Goal: Task Accomplishment & Management: Manage account settings

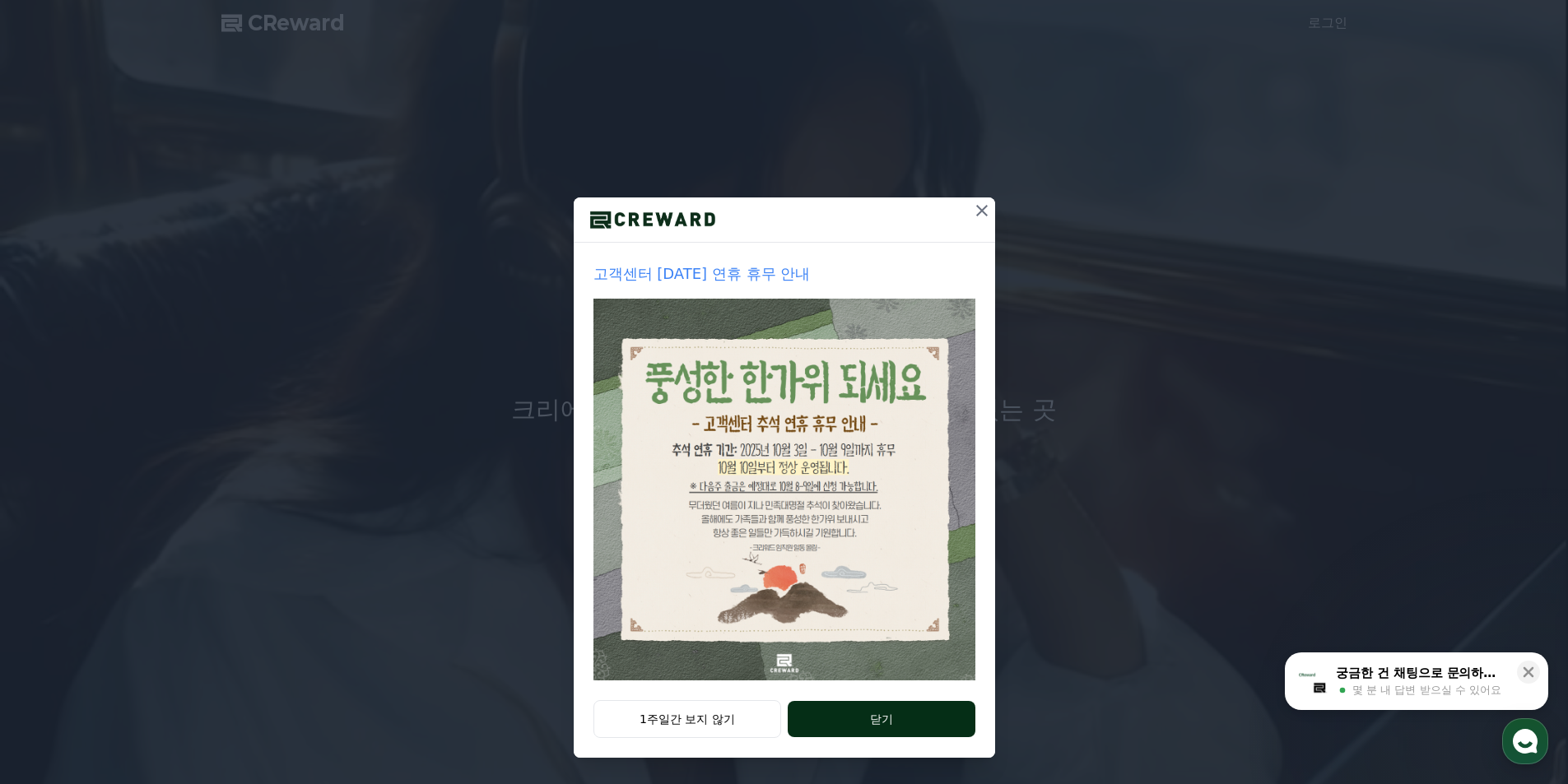
click at [905, 724] on button "닫기" at bounding box center [881, 719] width 187 height 36
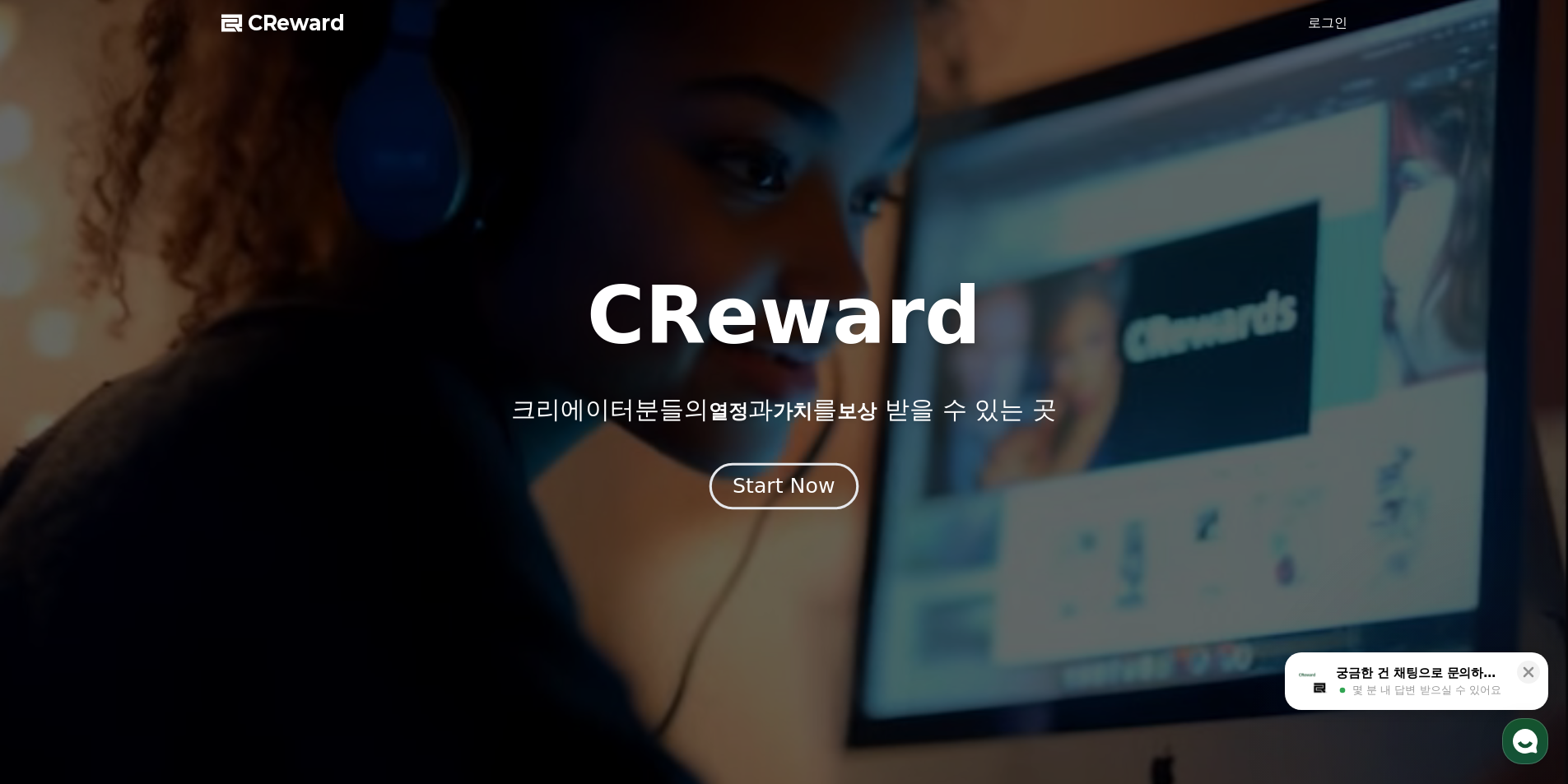
click at [781, 502] on button "Start Now" at bounding box center [784, 486] width 149 height 47
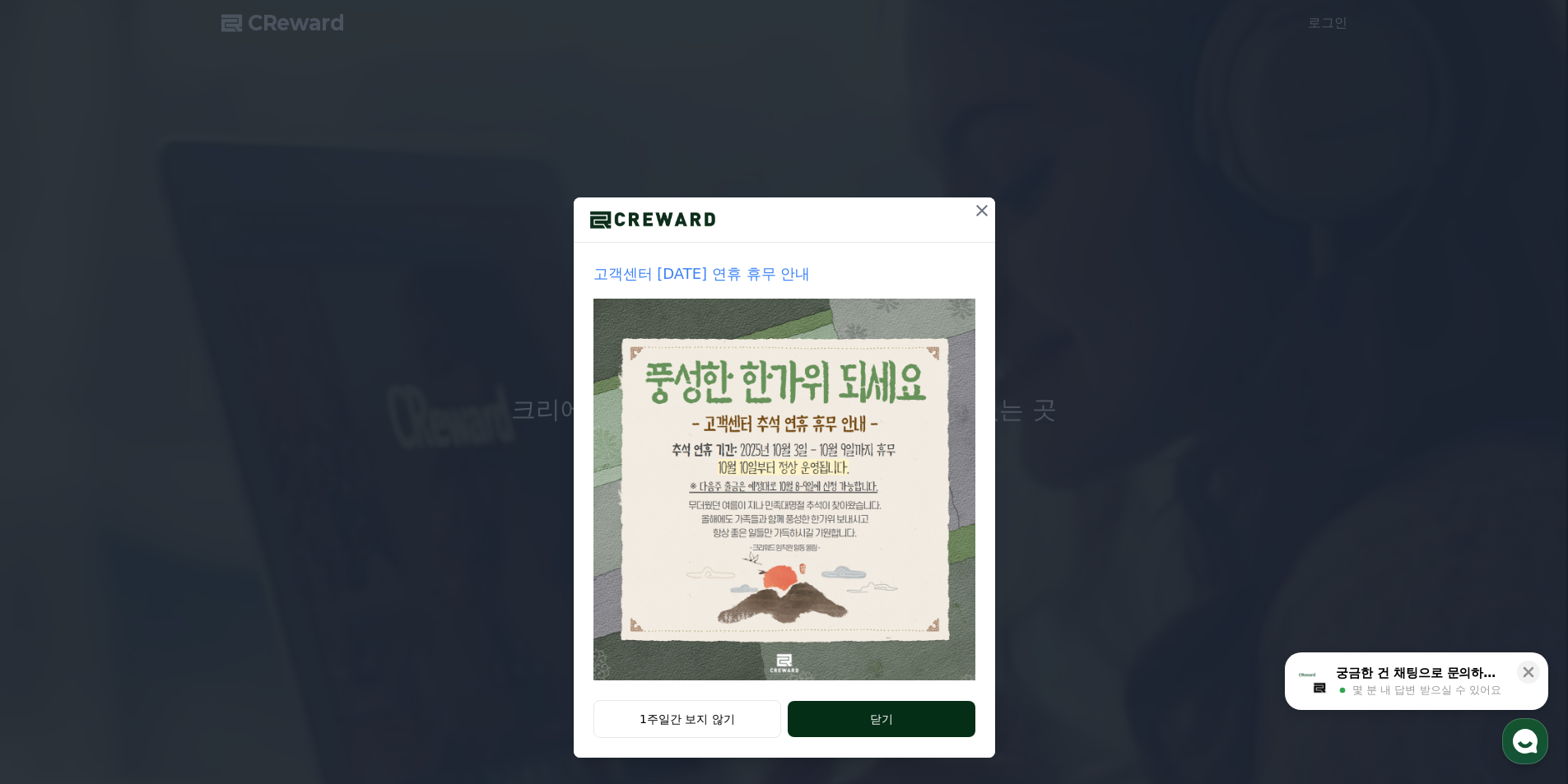
click at [941, 709] on button "닫기" at bounding box center [881, 719] width 187 height 36
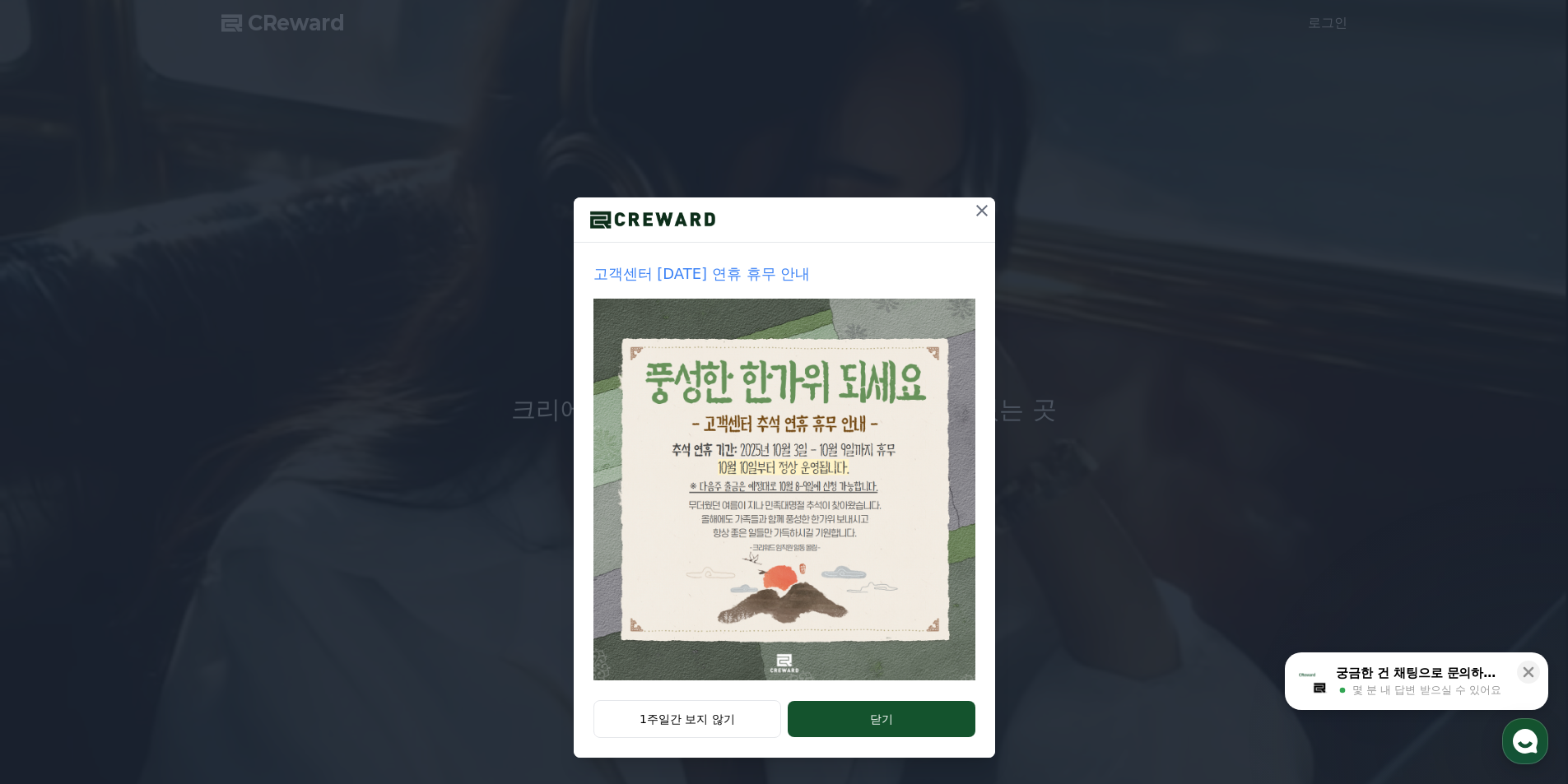
click at [980, 208] on icon at bounding box center [982, 210] width 12 height 12
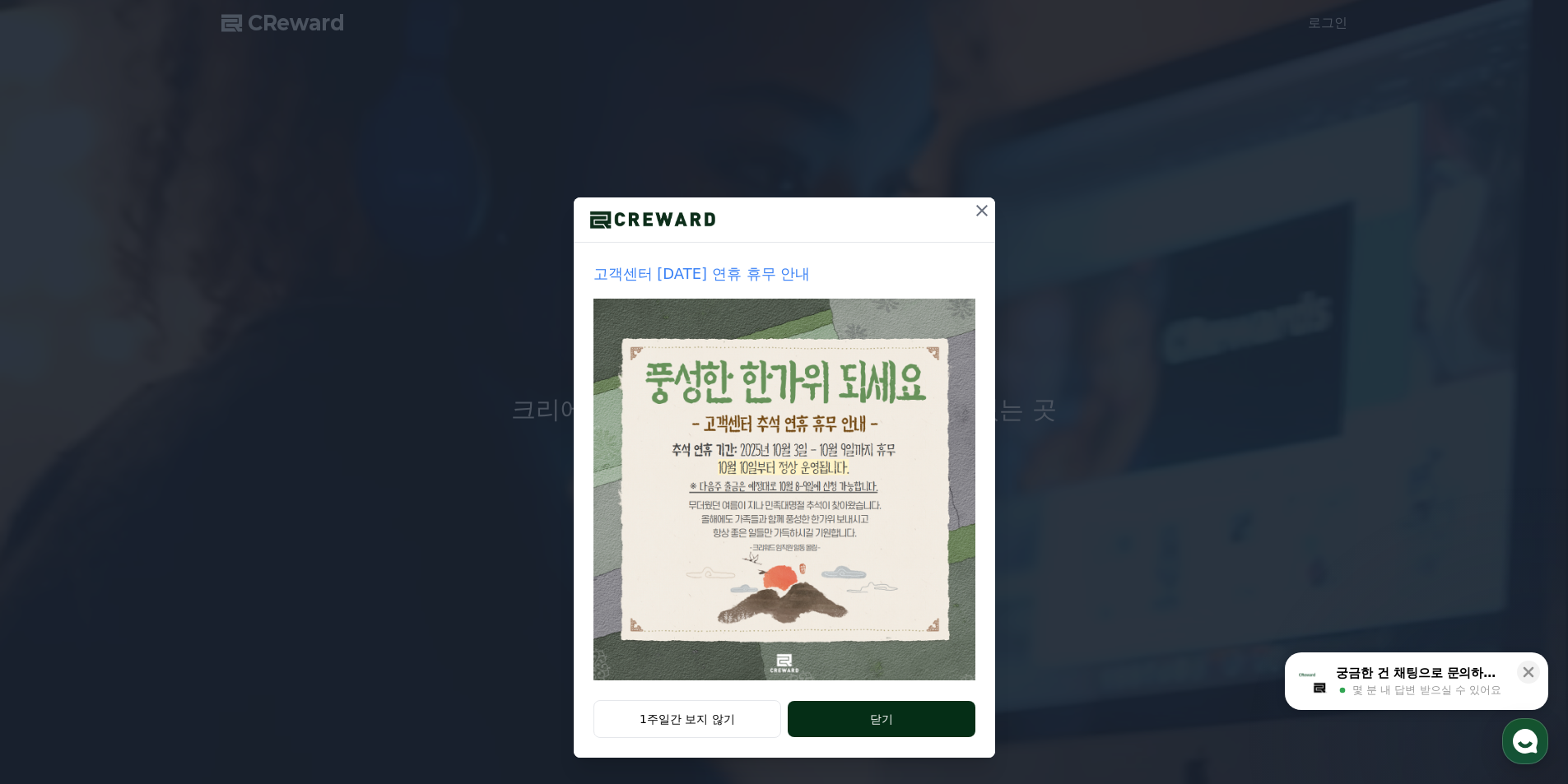
click at [900, 723] on button "닫기" at bounding box center [881, 719] width 187 height 36
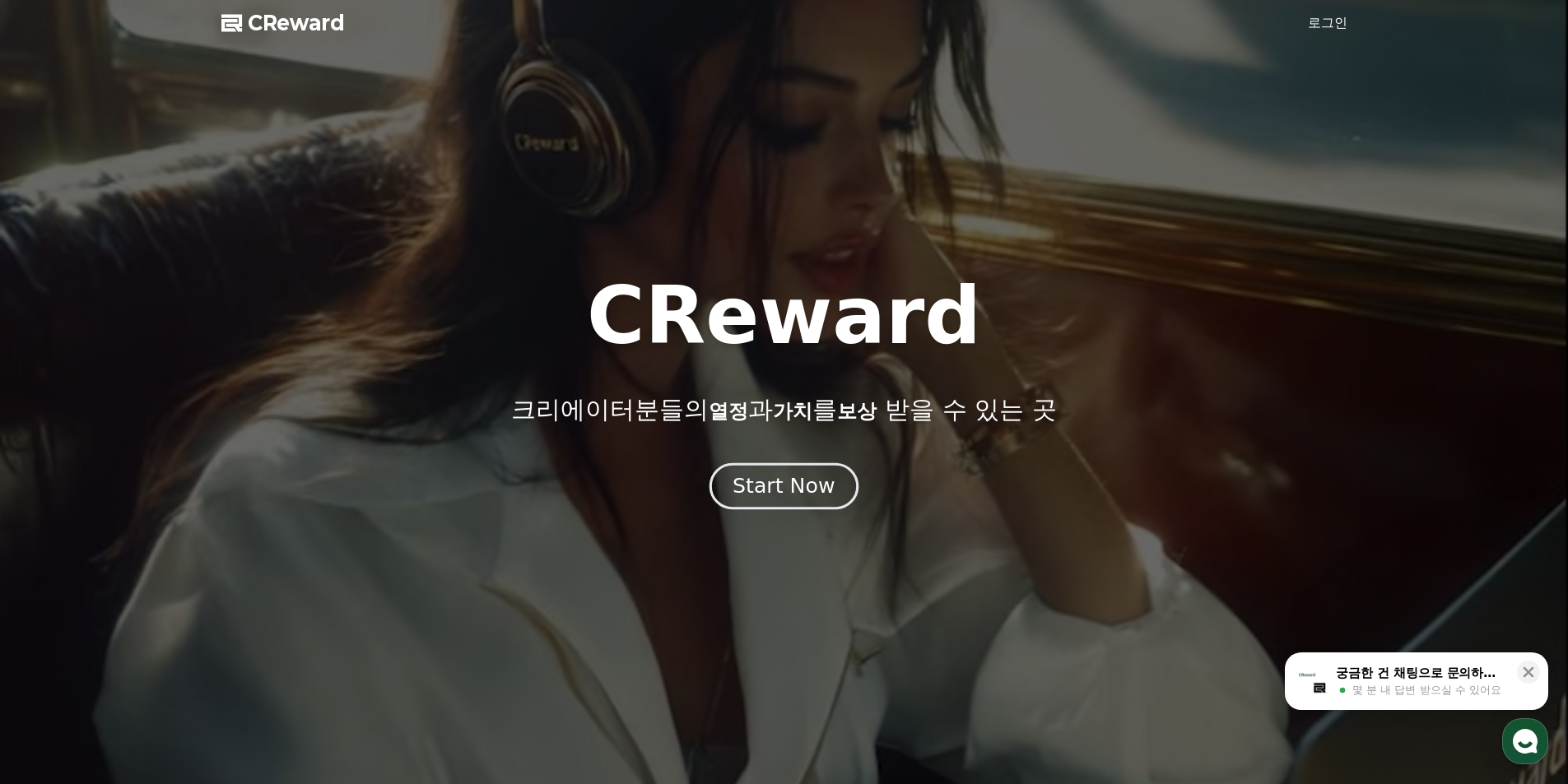
click at [778, 497] on div "Start Now" at bounding box center [784, 487] width 102 height 28
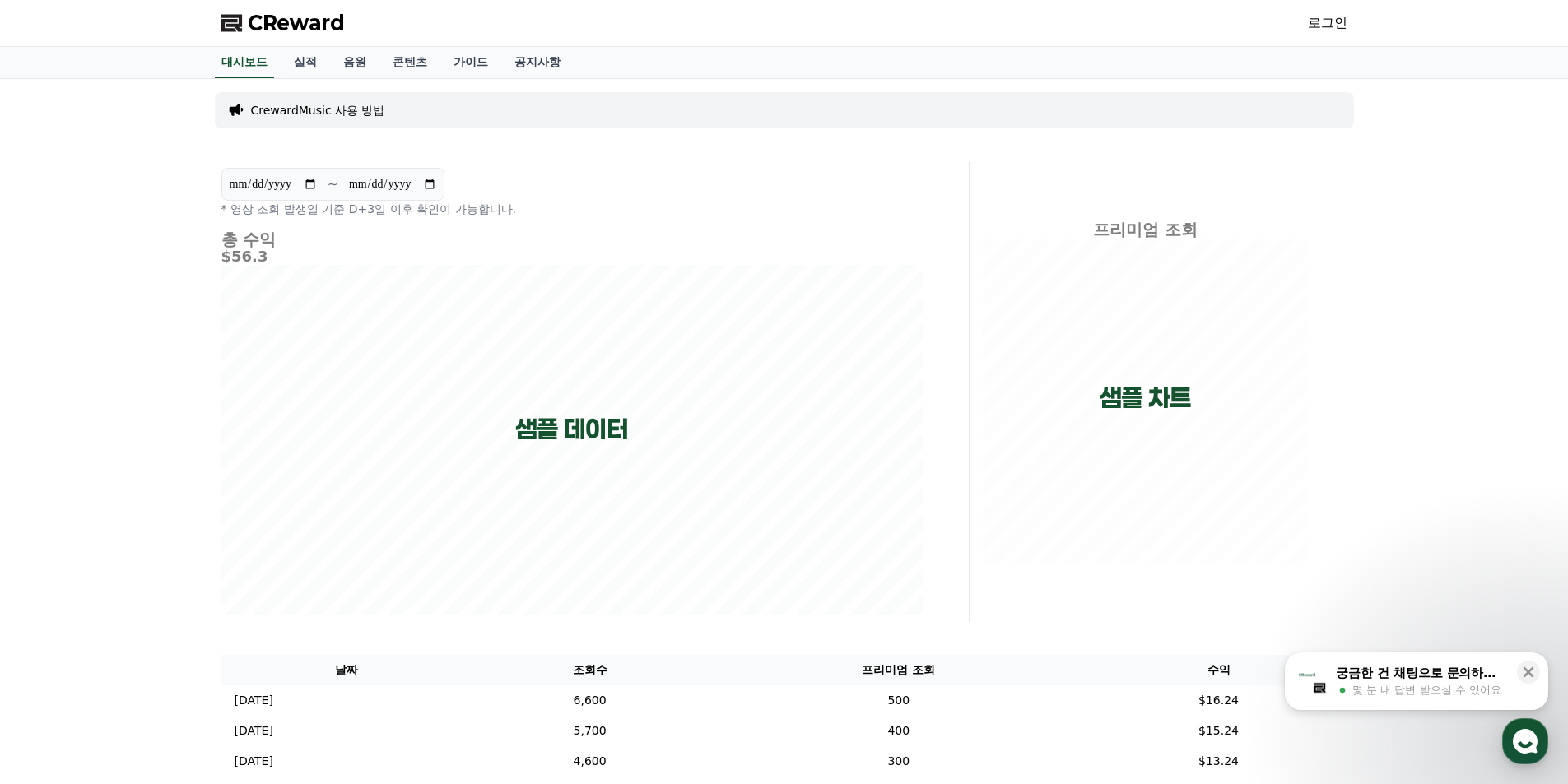
click at [289, 28] on span "CReward" at bounding box center [296, 23] width 97 height 27
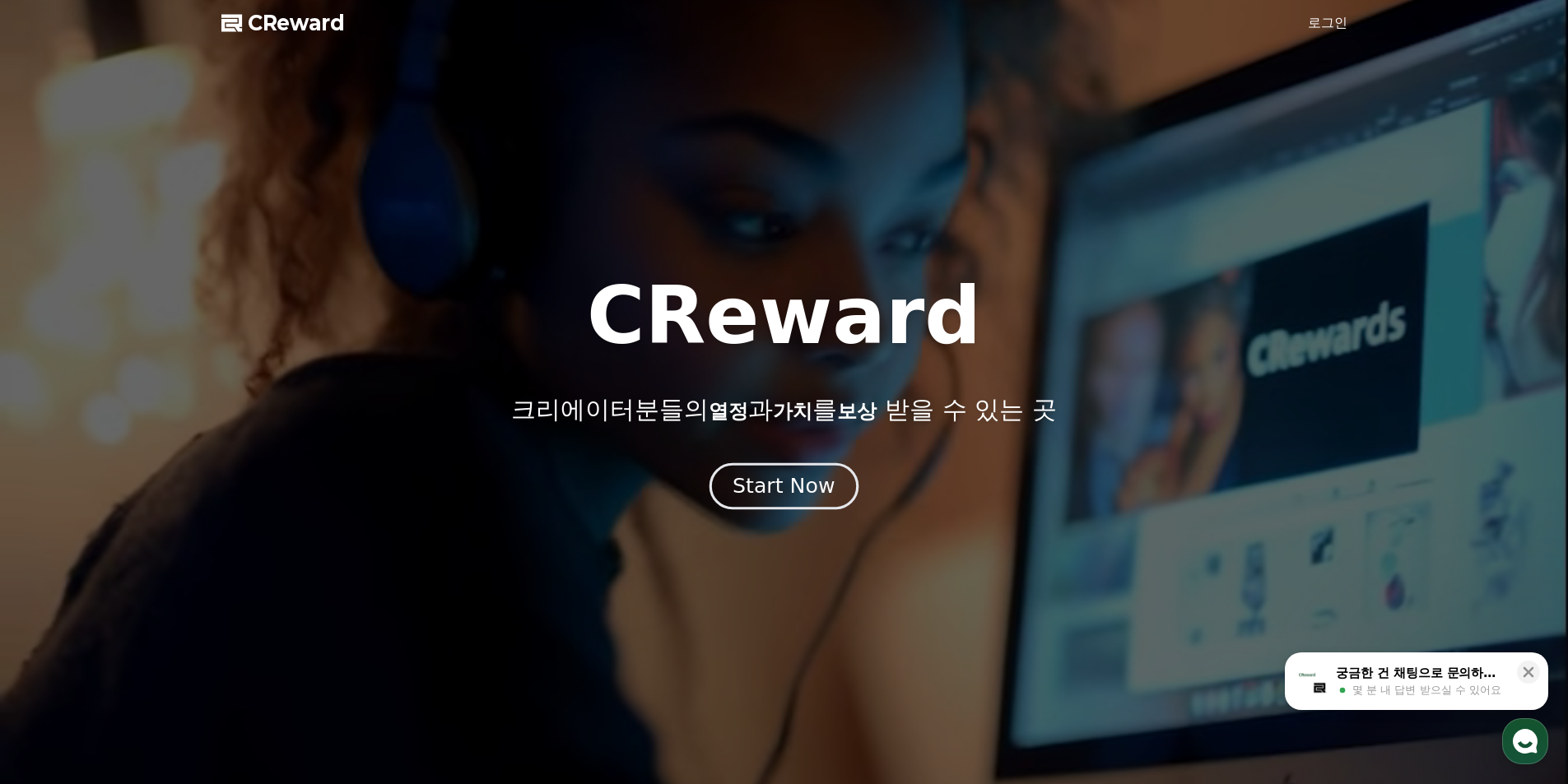
click at [776, 478] on div "Start Now" at bounding box center [784, 487] width 102 height 28
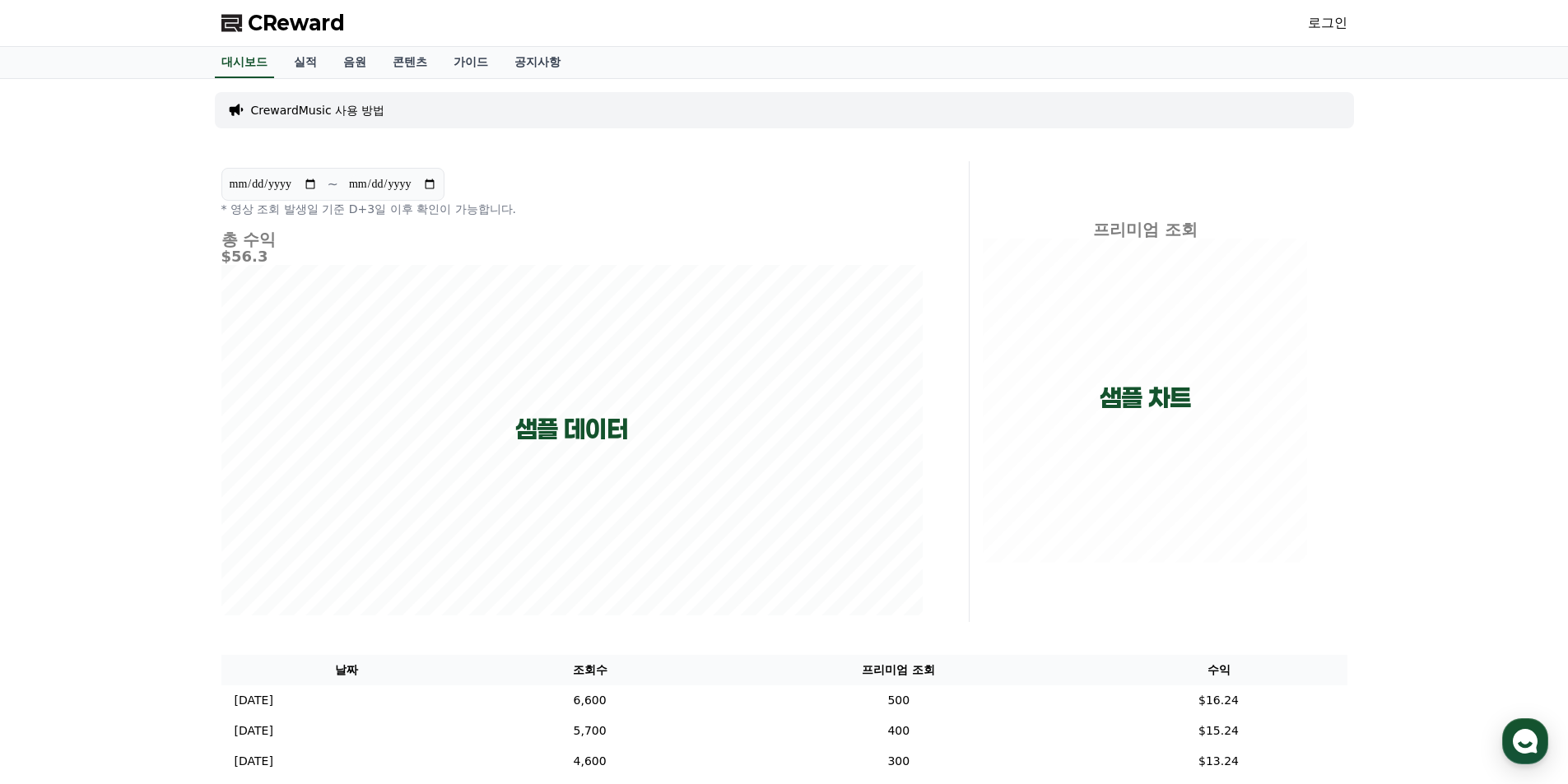
click at [1311, 24] on link "로그인" at bounding box center [1328, 23] width 39 height 20
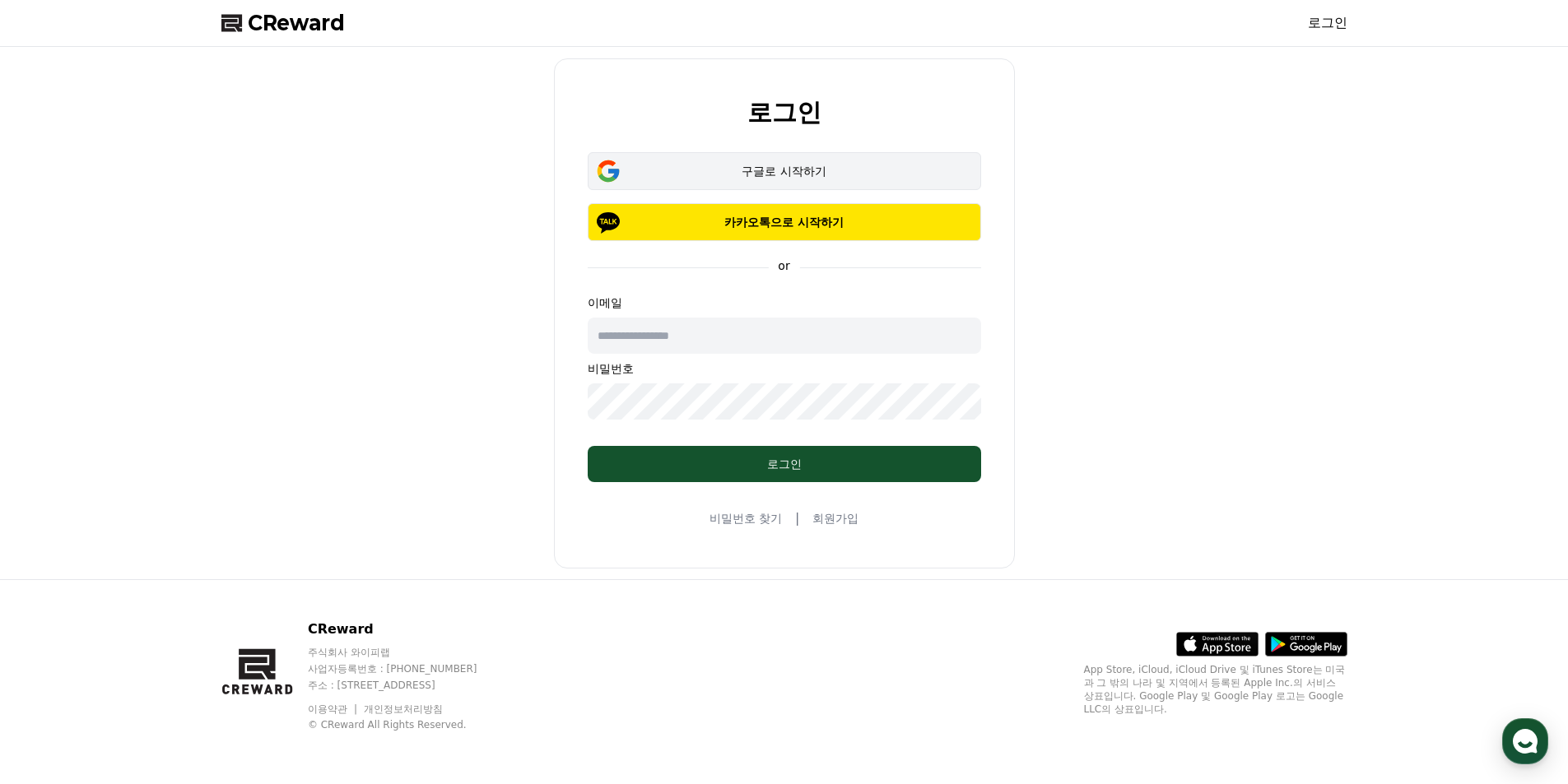
click at [775, 175] on div "구글로 시작하기" at bounding box center [784, 170] width 346 height 17
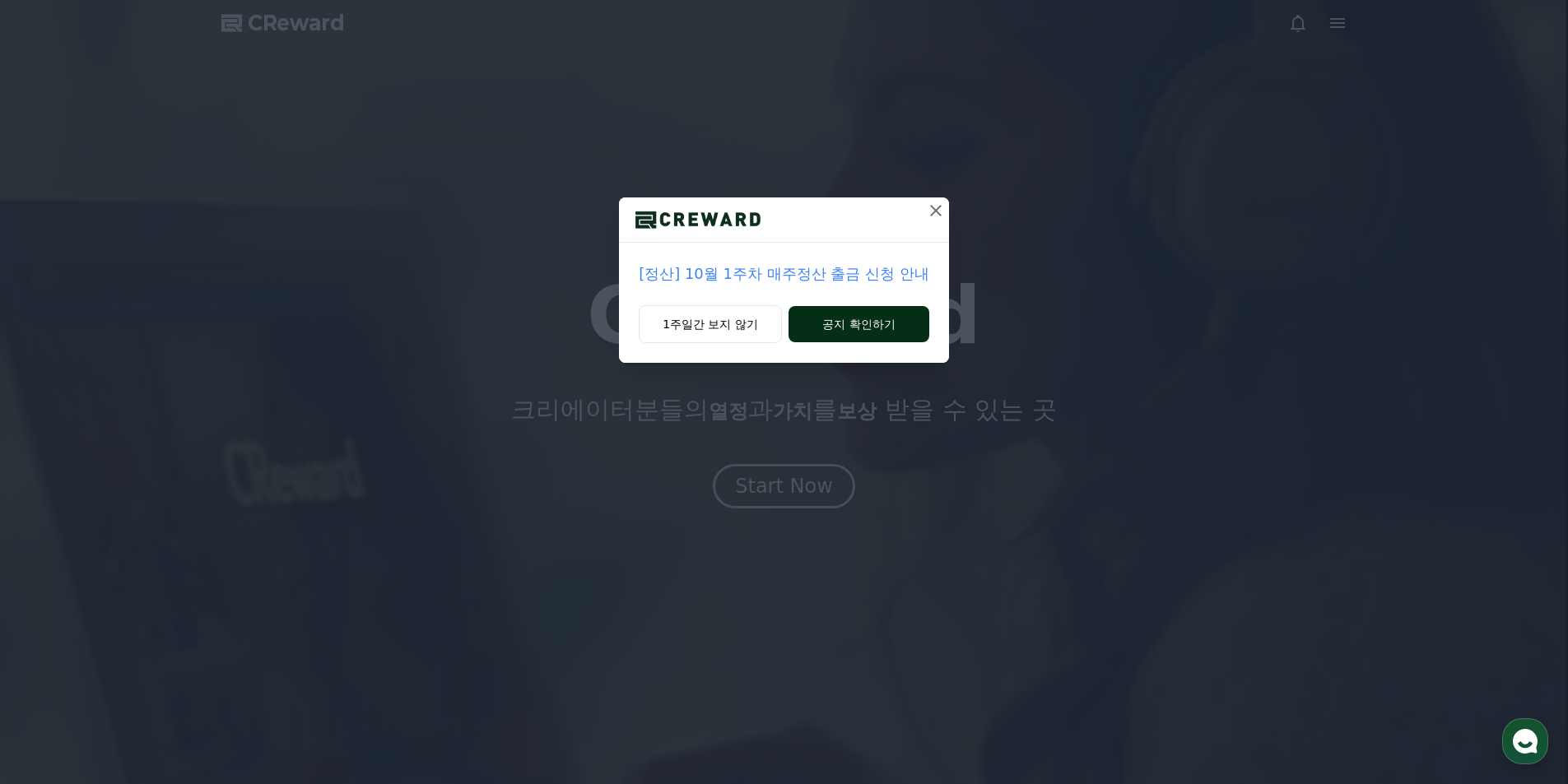
click at [848, 313] on button "공지 확인하기" at bounding box center [859, 324] width 140 height 36
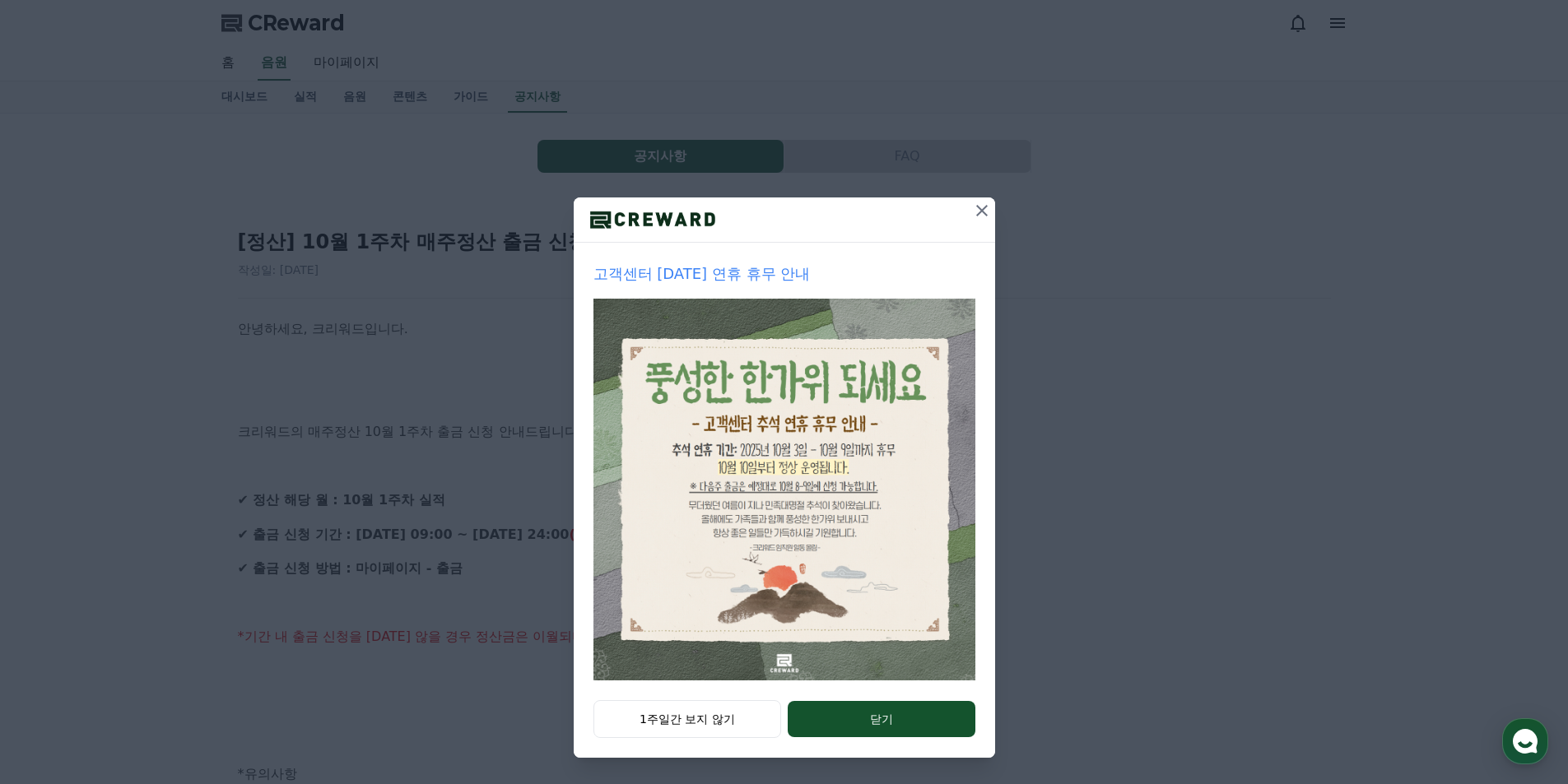
click at [981, 218] on icon at bounding box center [982, 210] width 20 height 20
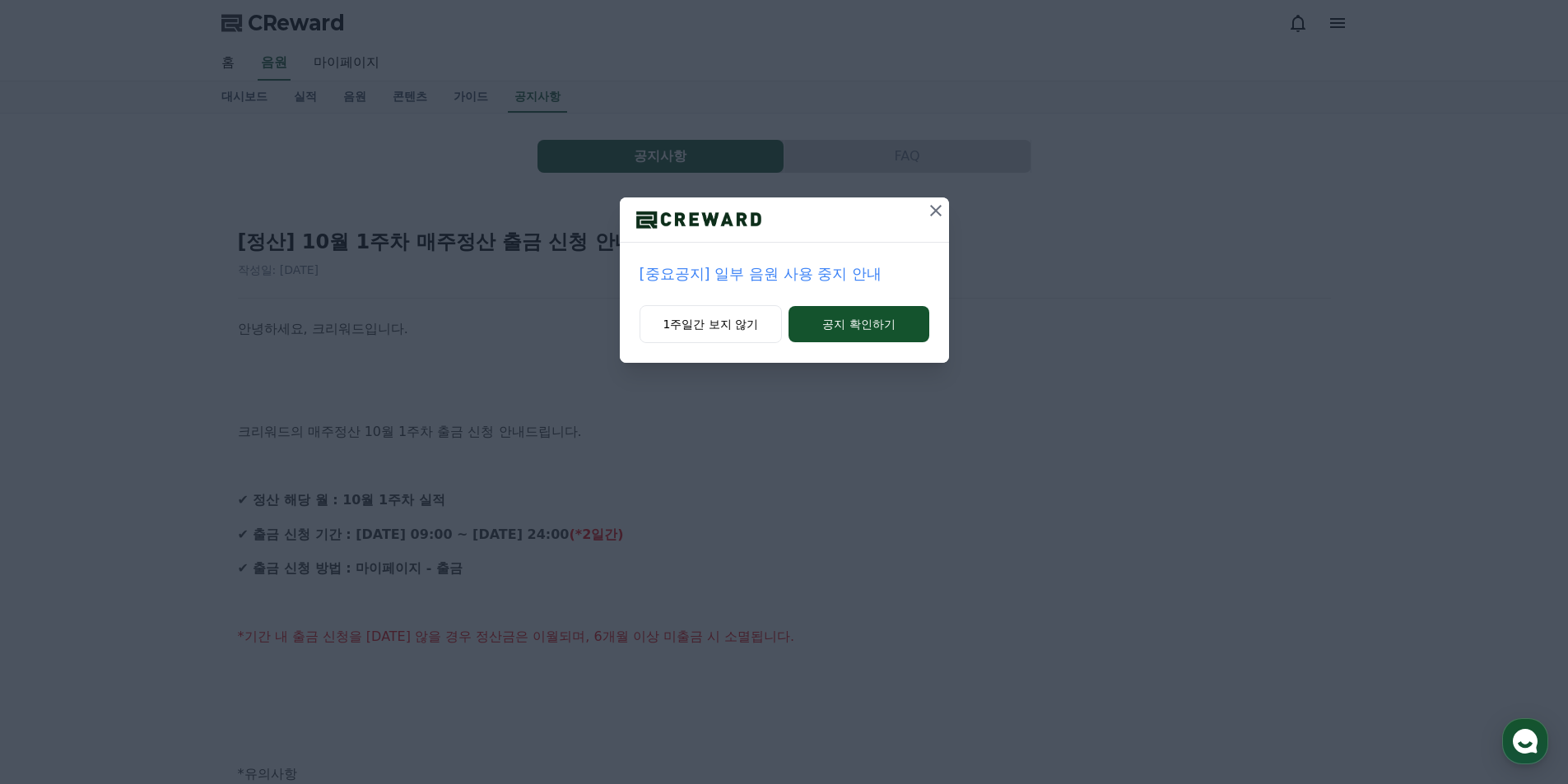
click at [940, 216] on icon at bounding box center [935, 210] width 12 height 12
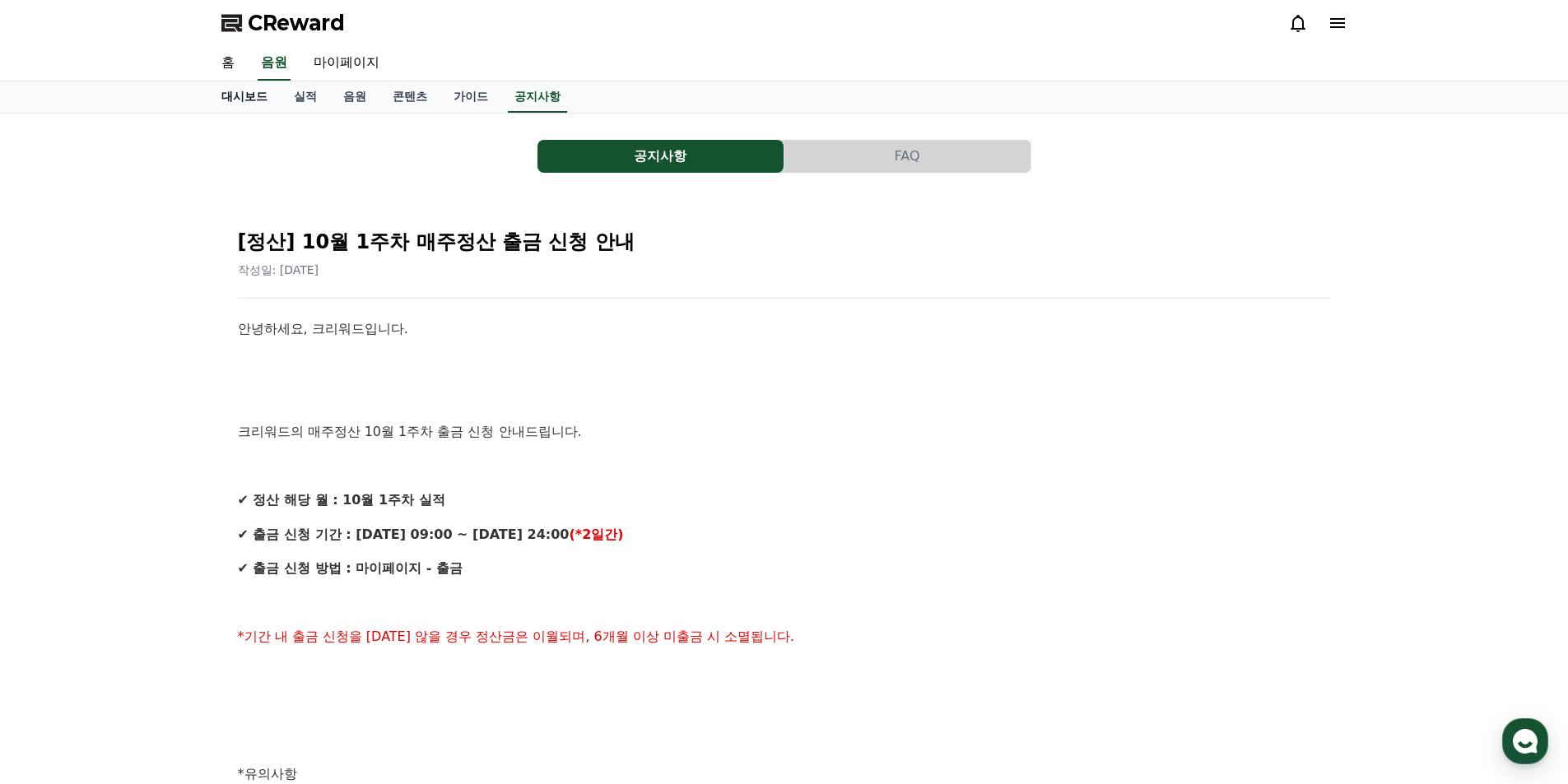
click at [249, 104] on link "대시보드" at bounding box center [244, 97] width 73 height 31
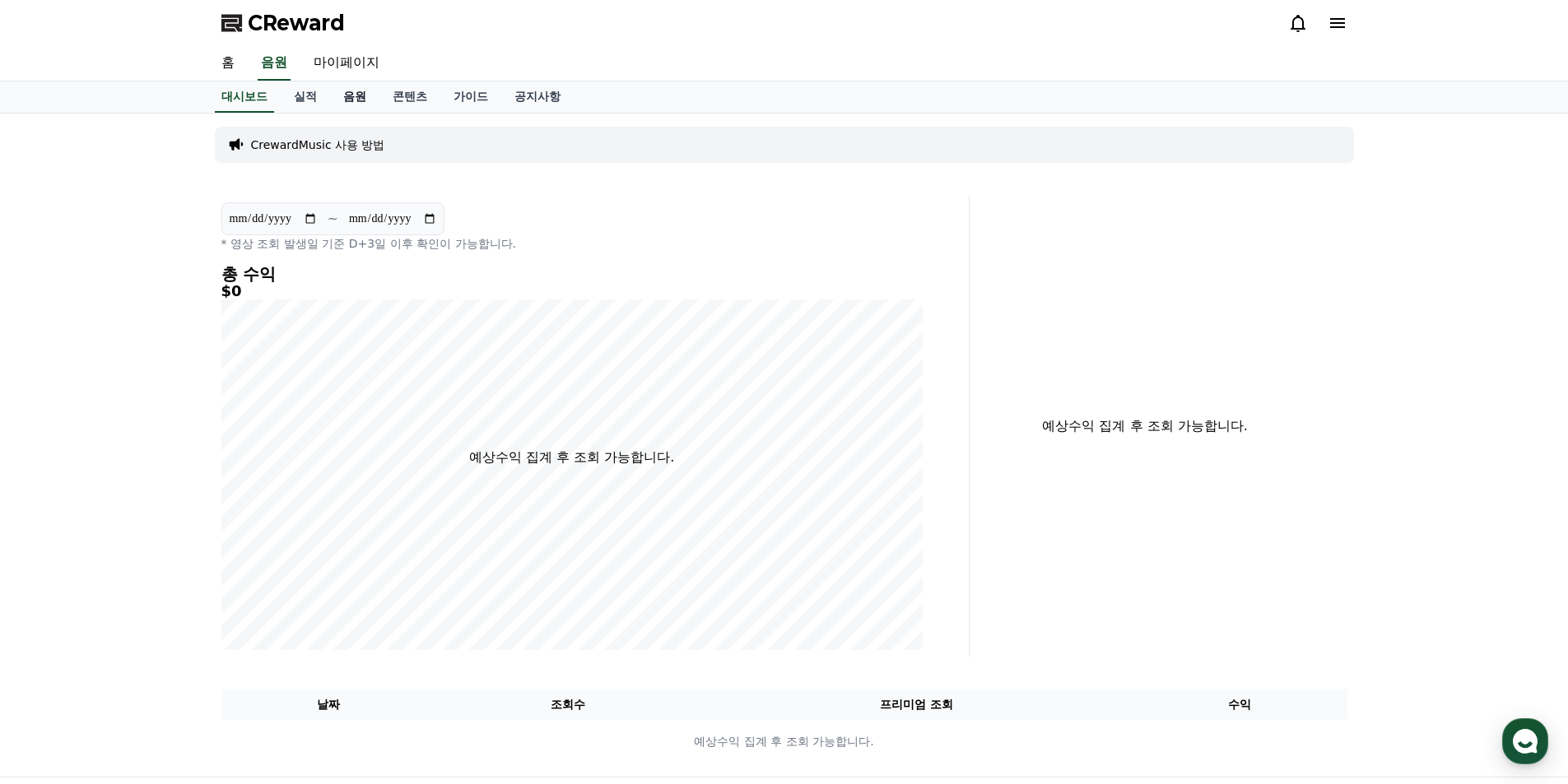
click at [354, 107] on link "음원" at bounding box center [355, 97] width 50 height 31
